Goal: Information Seeking & Learning: Learn about a topic

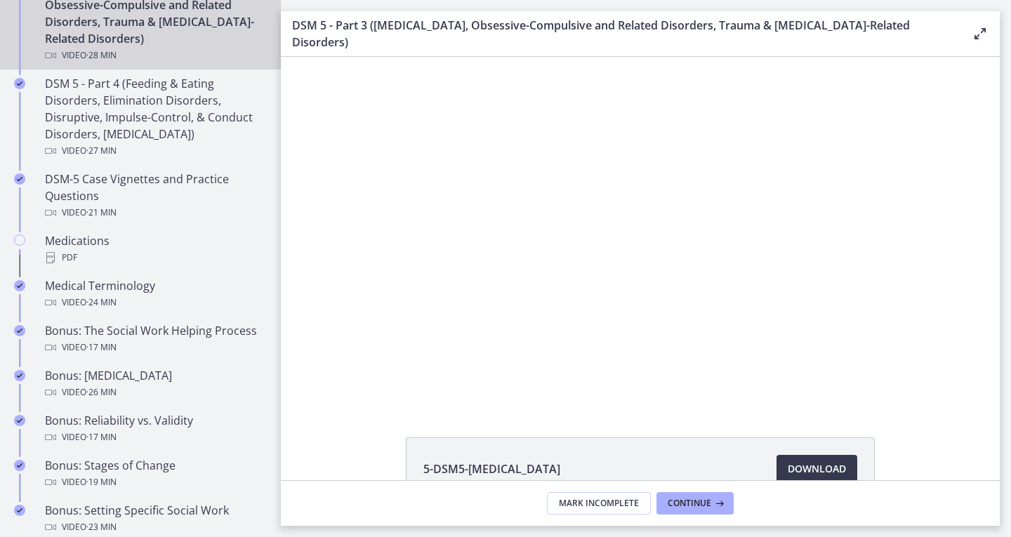
scroll to position [859, 0]
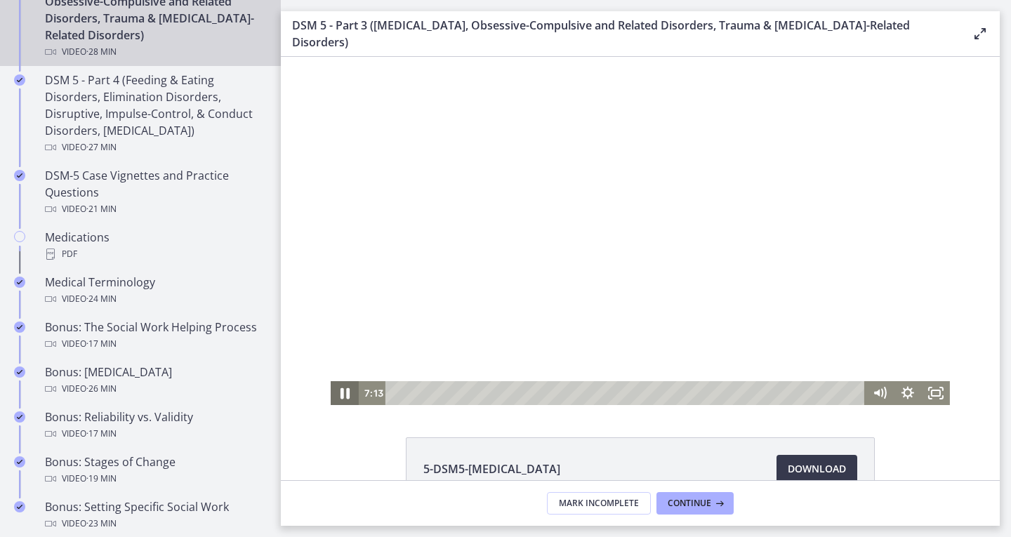
click at [334, 398] on icon "Pause" at bounding box center [345, 393] width 34 height 29
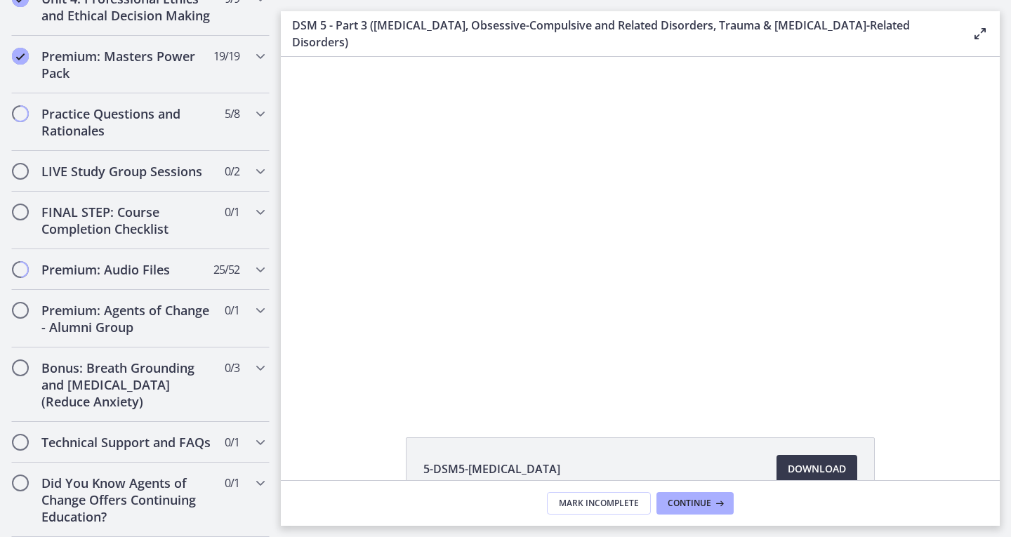
scroll to position [1423, 0]
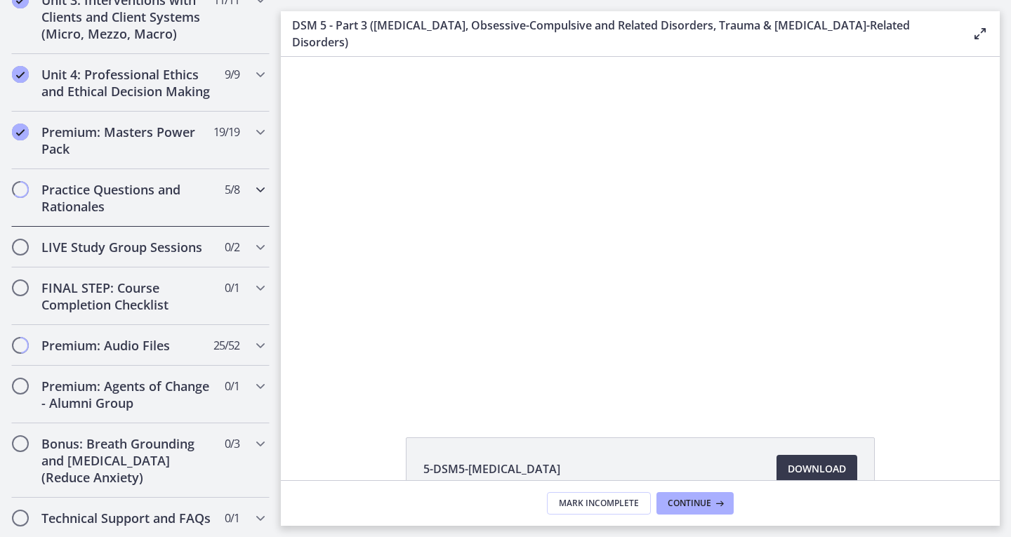
click at [163, 215] on h2 "Practice Questions and Rationales" at bounding box center [126, 198] width 171 height 34
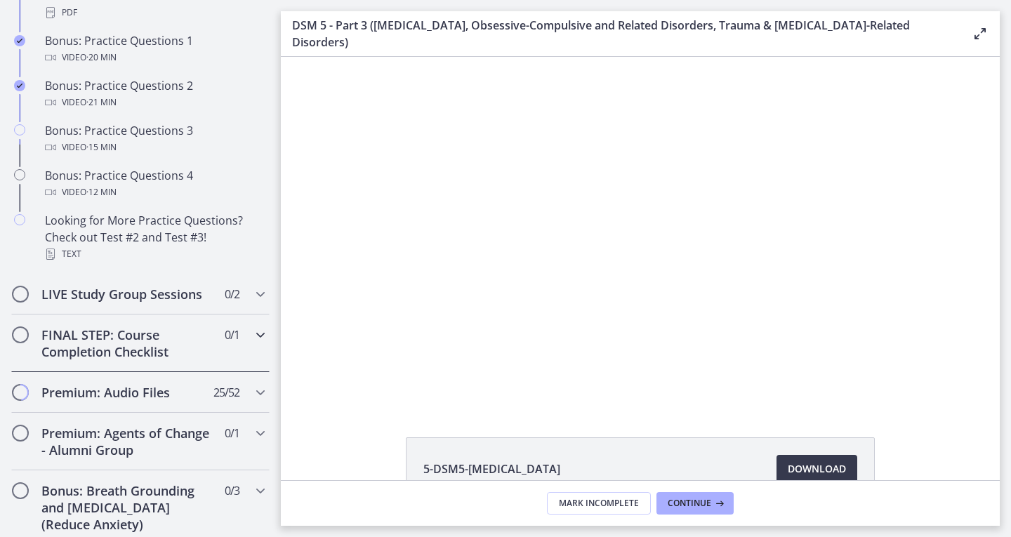
scroll to position [948, 0]
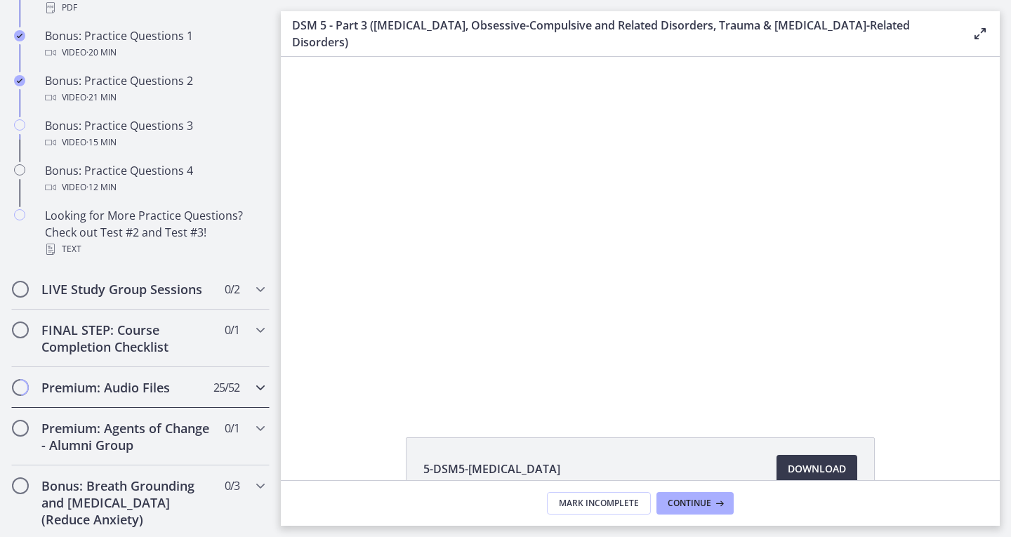
click at [129, 396] on h2 "Premium: Audio Files" at bounding box center [126, 387] width 171 height 17
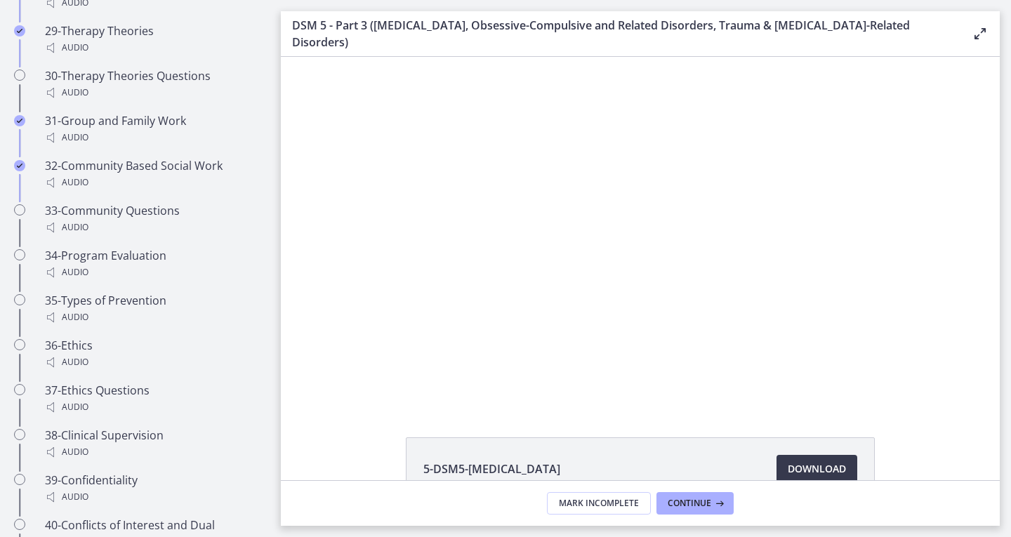
scroll to position [2254, 0]
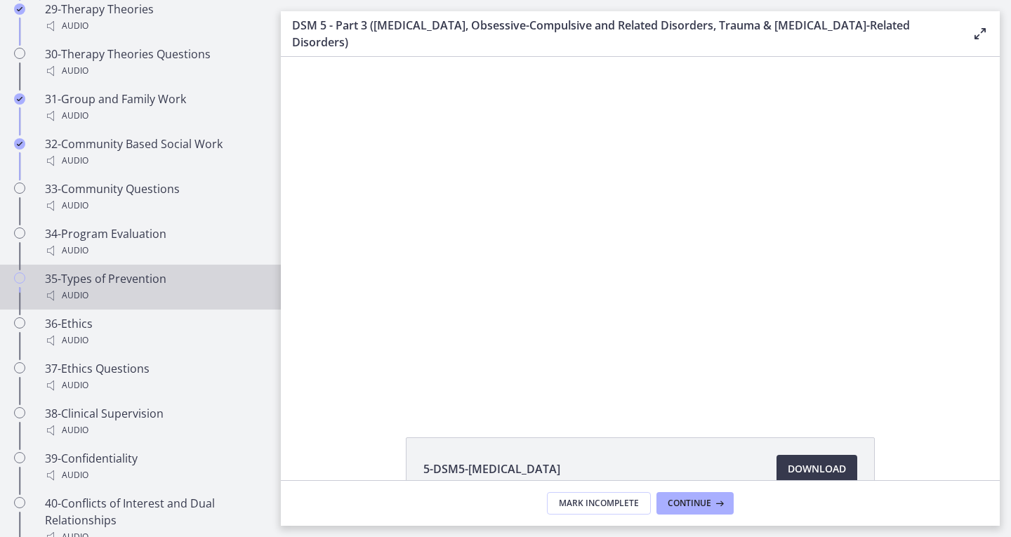
click at [115, 270] on div "35-Types of Prevention Audio" at bounding box center [154, 287] width 219 height 34
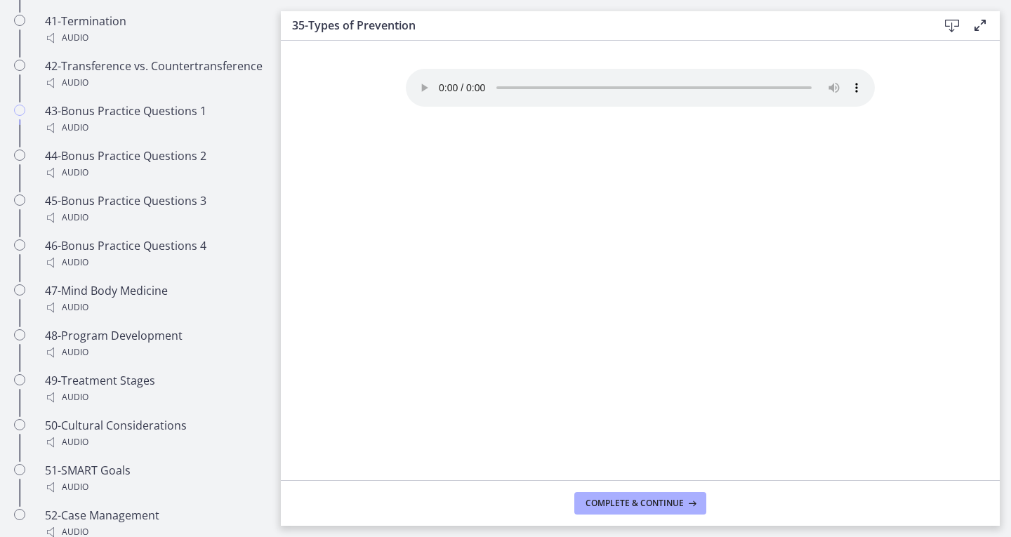
scroll to position [2804, 0]
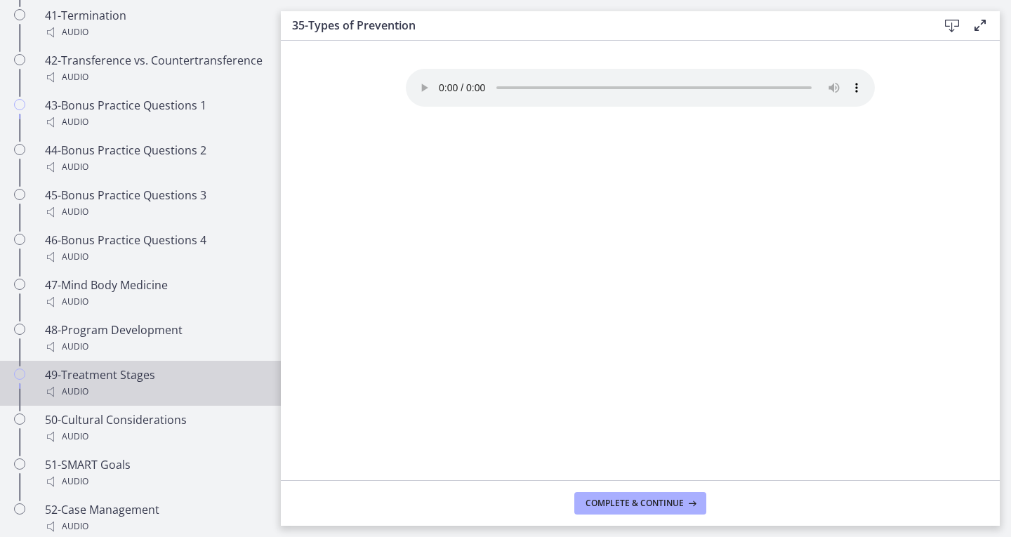
click at [108, 386] on div "49-Treatment Stages Audio" at bounding box center [154, 384] width 219 height 34
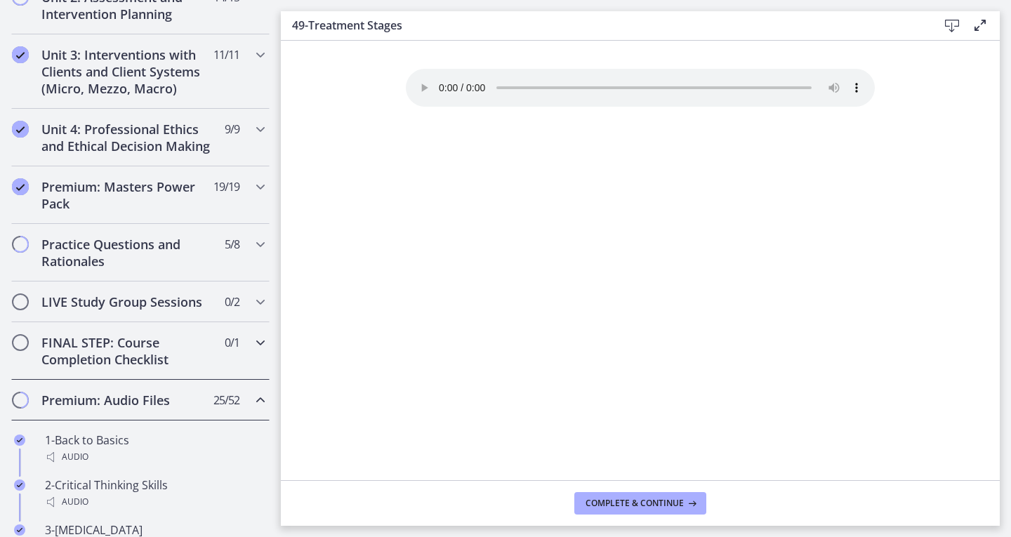
scroll to position [515, 0]
click at [150, 211] on h2 "Premium: Masters Power Pack" at bounding box center [126, 195] width 171 height 34
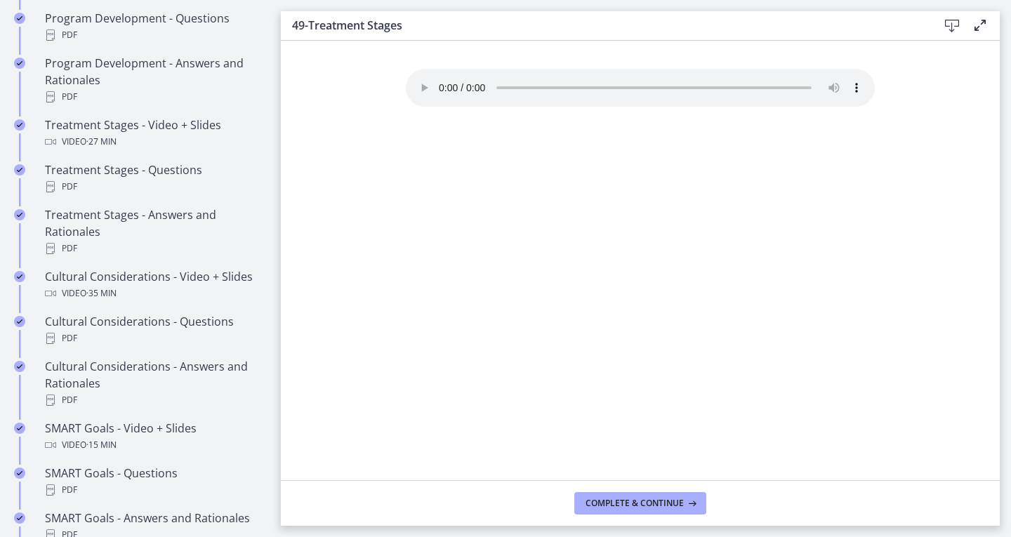
scroll to position [831, 0]
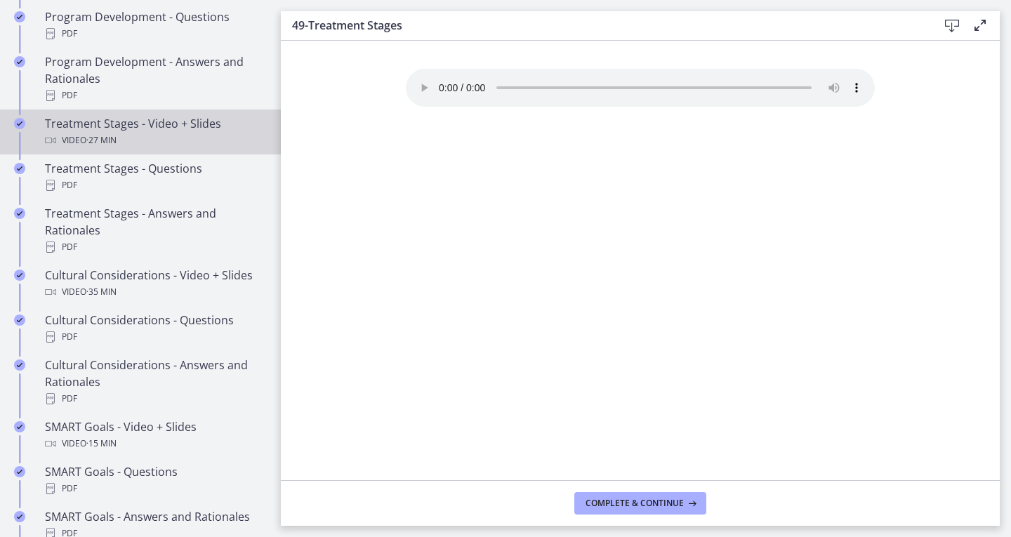
click at [176, 149] on div "Video · 27 min" at bounding box center [154, 140] width 219 height 17
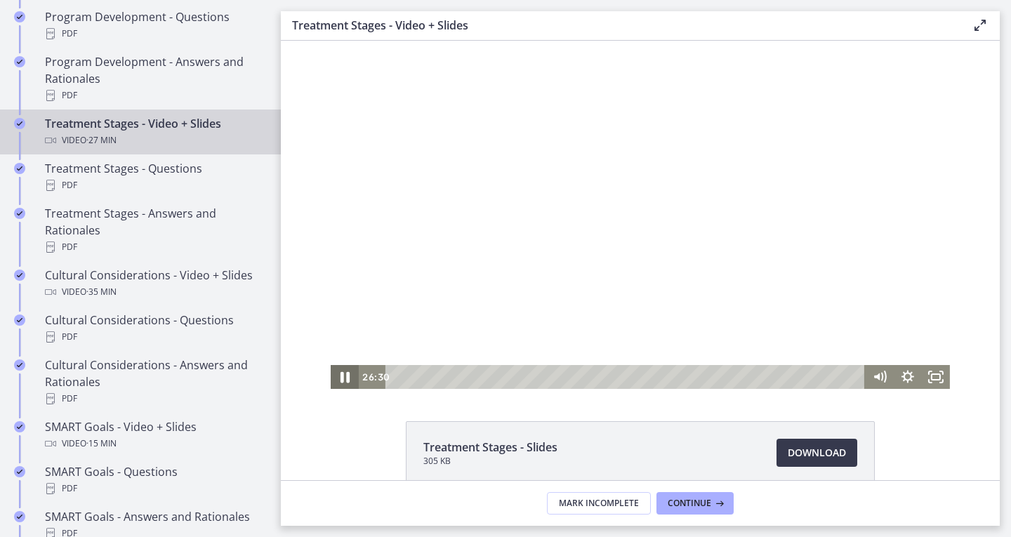
click at [343, 377] on icon "Pause" at bounding box center [345, 377] width 9 height 11
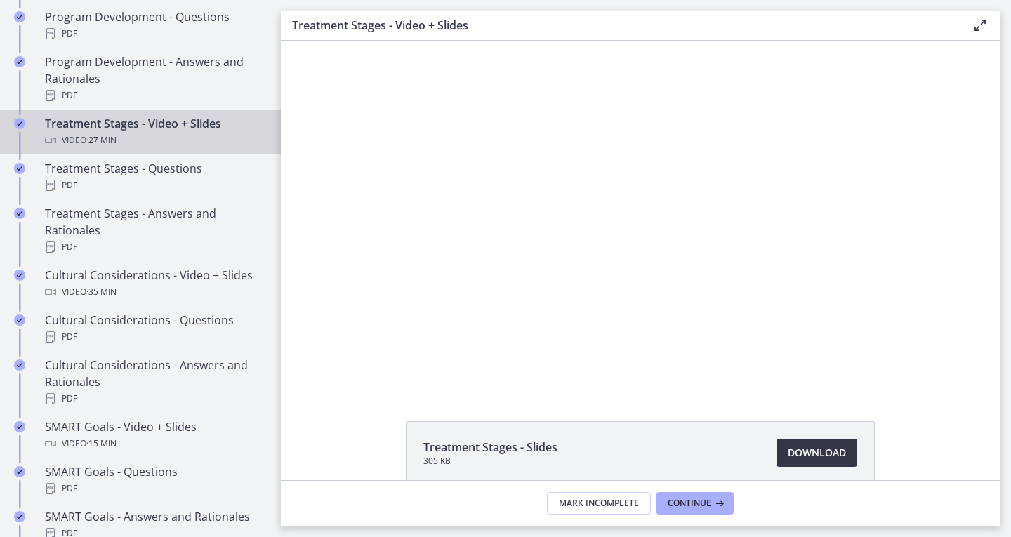
click at [801, 455] on span "Download Opens in a new window" at bounding box center [817, 453] width 58 height 17
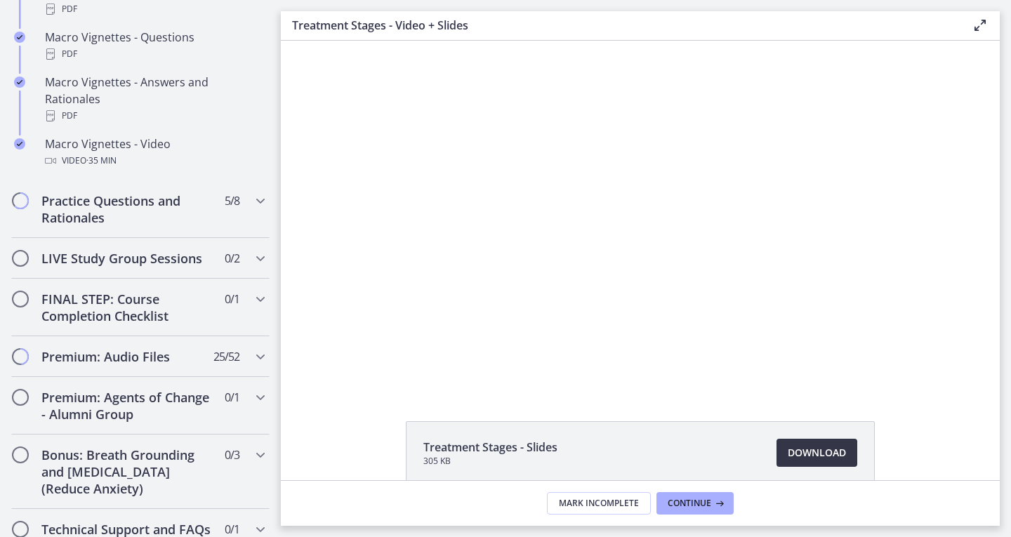
scroll to position [1627, 0]
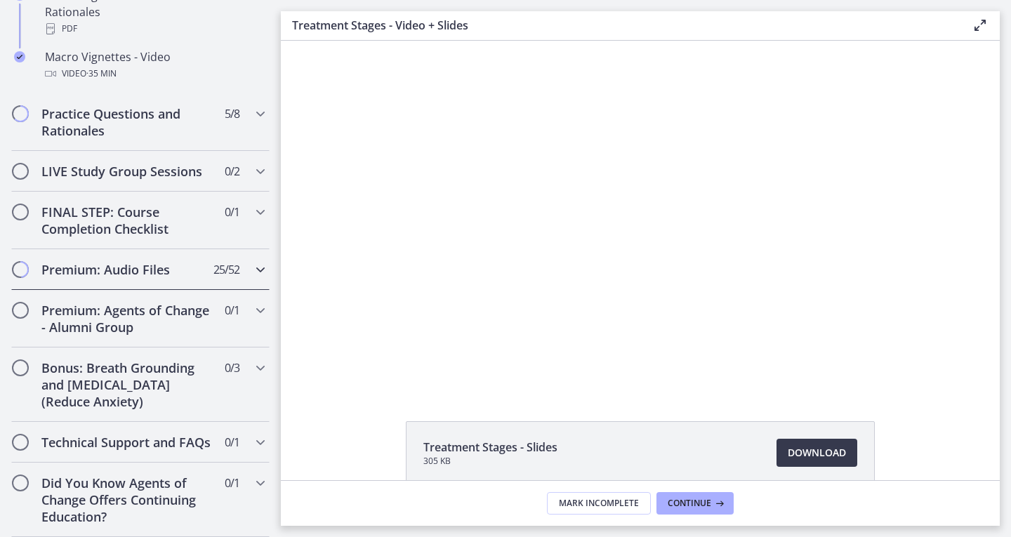
click at [164, 249] on div "Premium: Audio Files 25 / 52 Completed" at bounding box center [140, 269] width 258 height 41
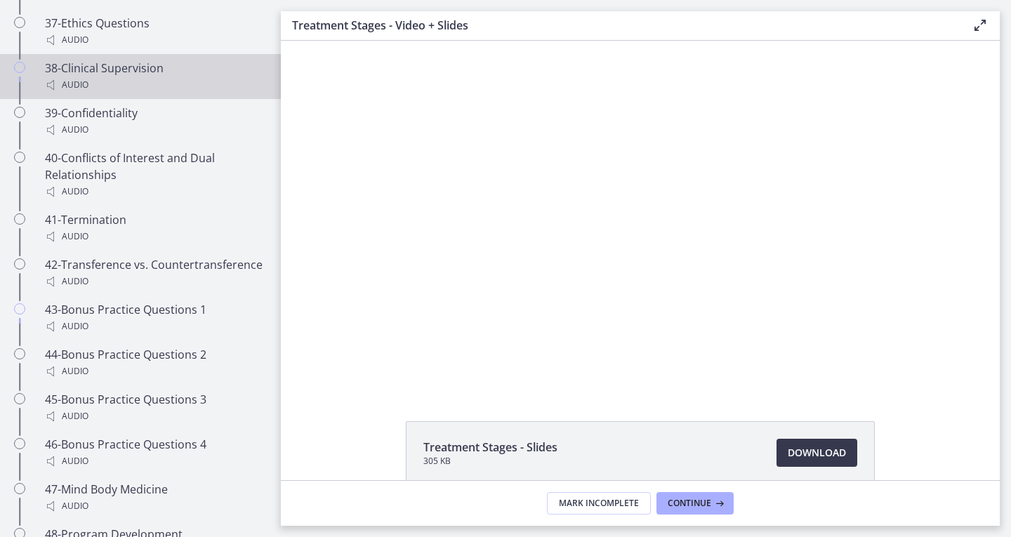
scroll to position [2601, 0]
